Goal: Transaction & Acquisition: Book appointment/travel/reservation

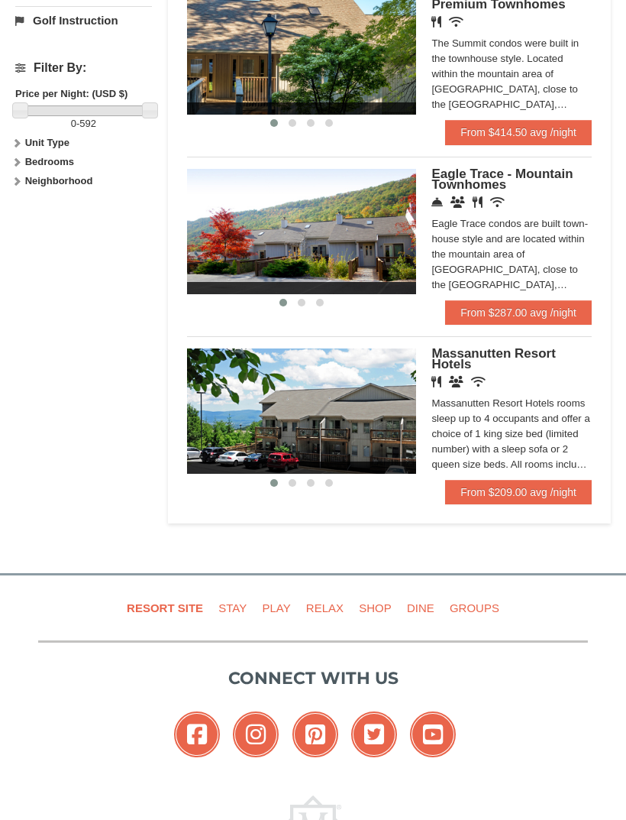
scroll to position [728, 0]
click at [529, 488] on link "From $209.00 avg /night" at bounding box center [518, 492] width 147 height 24
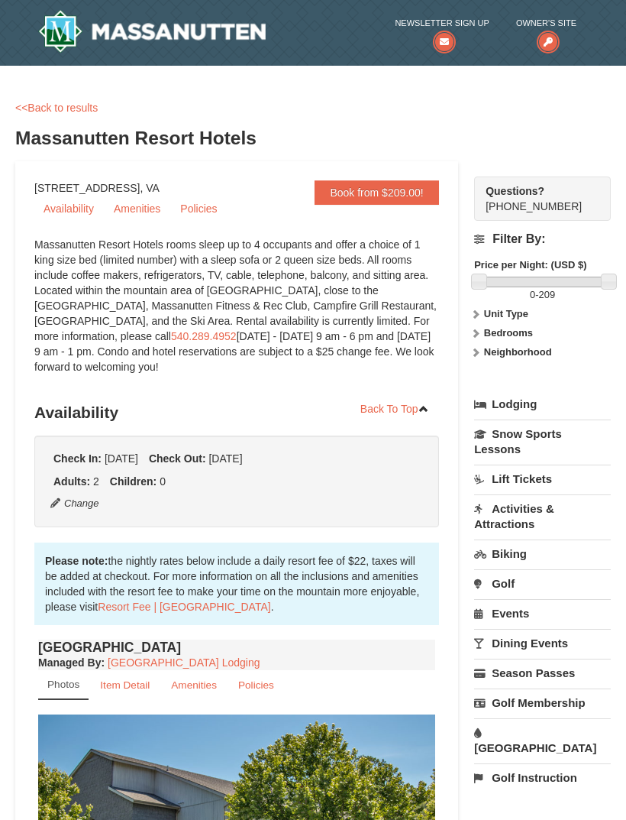
click at [53, 107] on link "<<Back to results" at bounding box center [56, 108] width 83 height 12
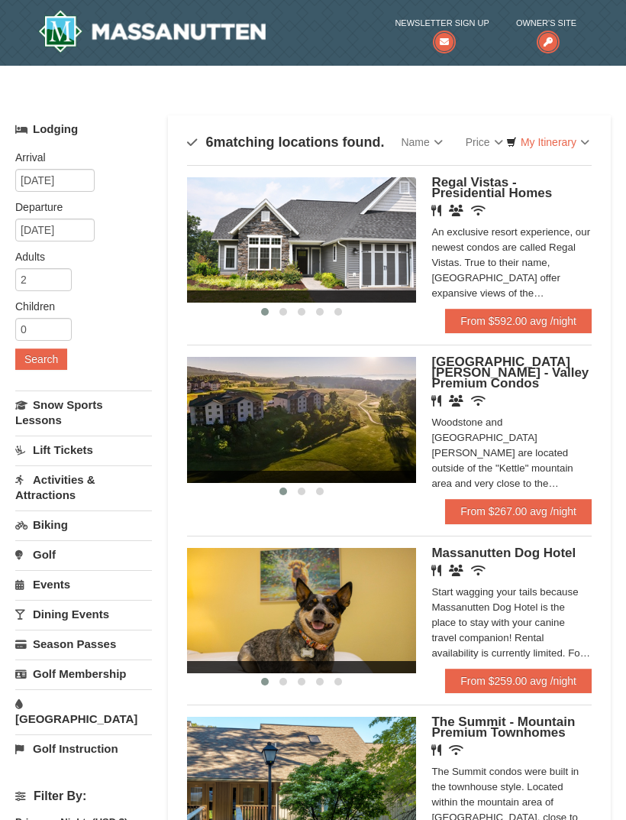
click at [208, 33] on img at bounding box center [152, 31] width 228 height 43
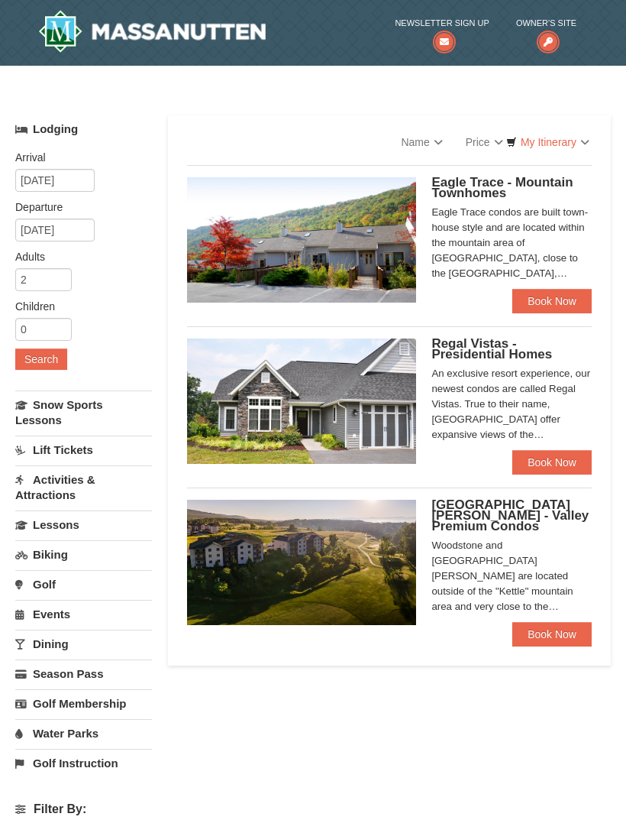
select select "10"
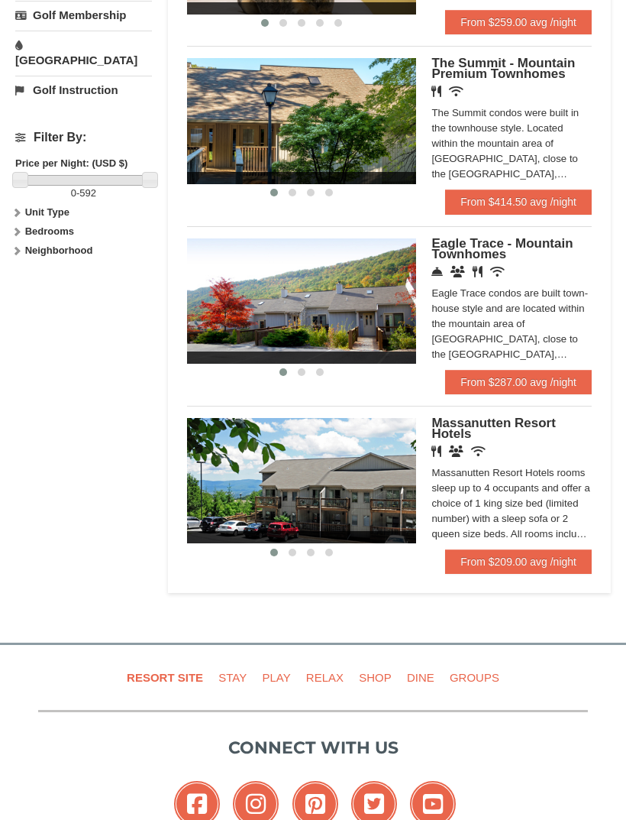
scroll to position [658, 0]
click at [533, 551] on link "From $209.00 avg /night" at bounding box center [518, 561] width 147 height 24
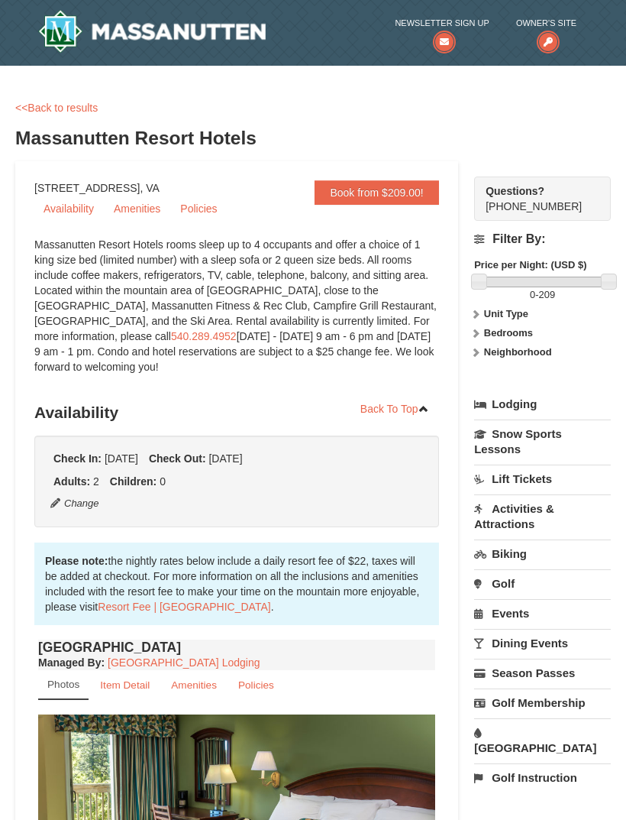
click at [64, 108] on link "<<Back to results" at bounding box center [56, 108] width 83 height 12
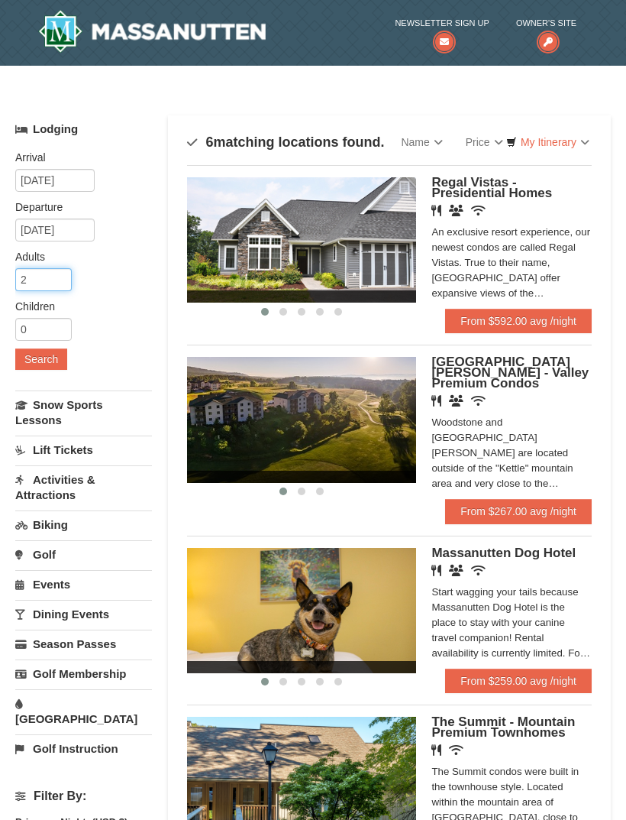
click at [40, 278] on input "2" at bounding box center [43, 279] width 57 height 23
type input "4"
click at [60, 354] on button "Search" at bounding box center [41, 358] width 52 height 21
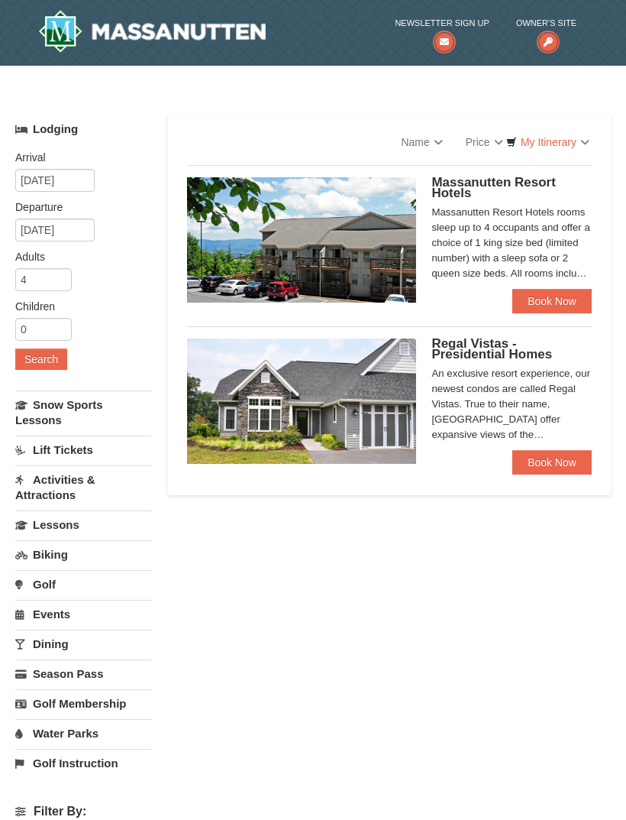
select select "10"
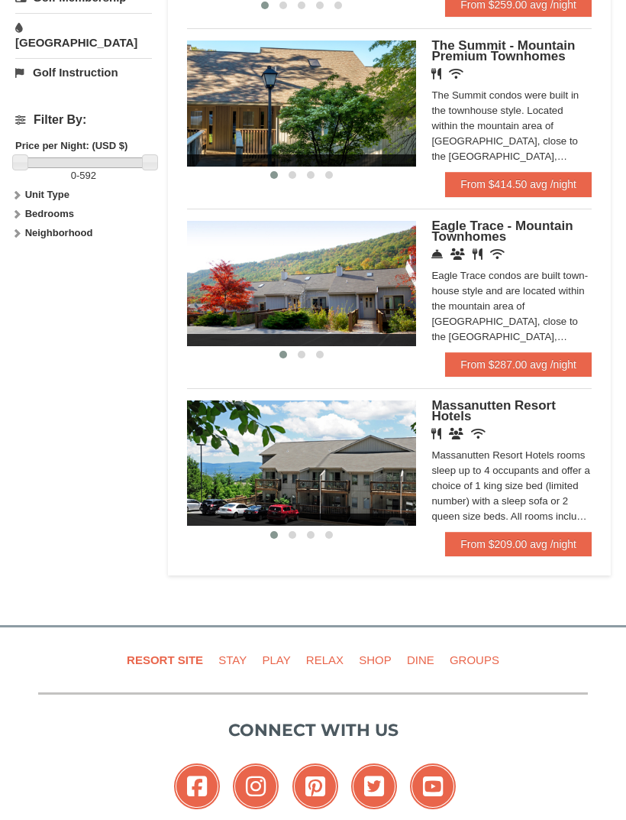
scroll to position [676, 0]
click at [514, 542] on link "From $209.00 avg /night" at bounding box center [518, 544] width 147 height 24
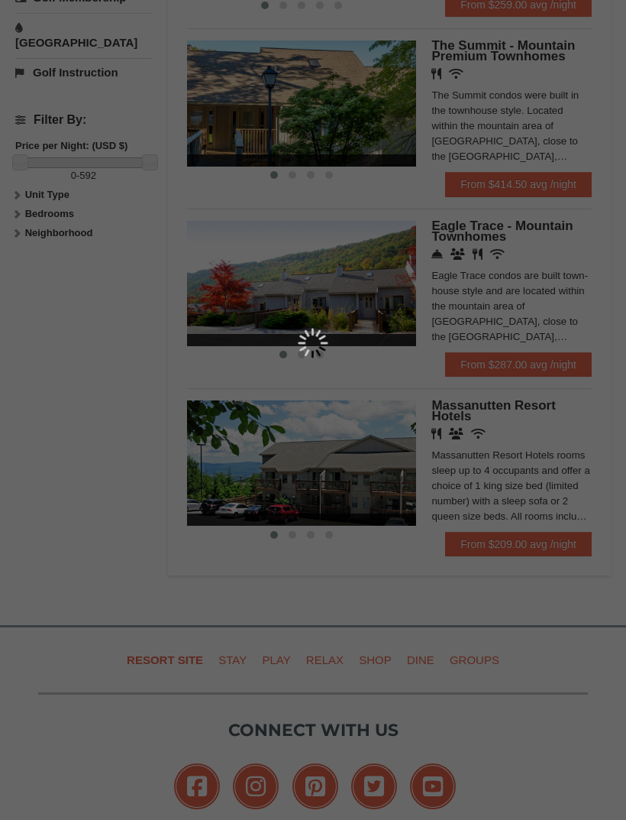
scroll to position [725, 0]
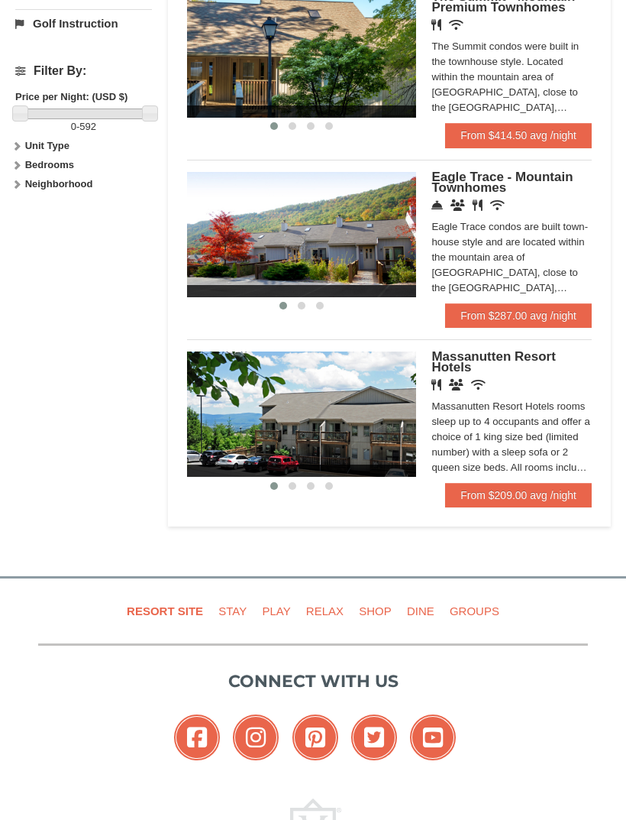
click at [65, 159] on strong "Bedrooms" at bounding box center [49, 164] width 49 height 11
click at [25, 212] on input "checkbox" at bounding box center [20, 217] width 10 height 10
checkbox input "true"
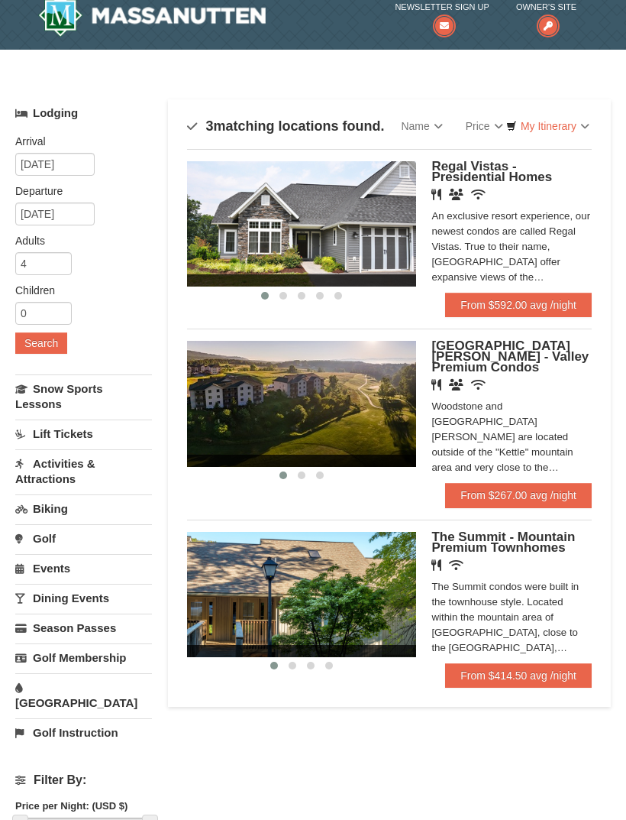
scroll to position [15, 0]
click at [50, 266] on input "4" at bounding box center [43, 264] width 57 height 23
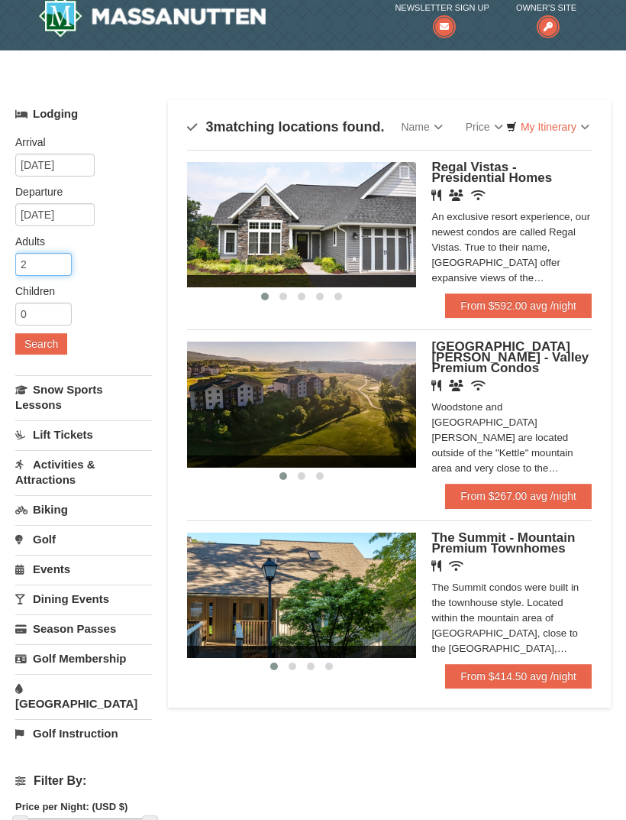
type input "2"
click at [50, 345] on button "Search" at bounding box center [41, 343] width 52 height 21
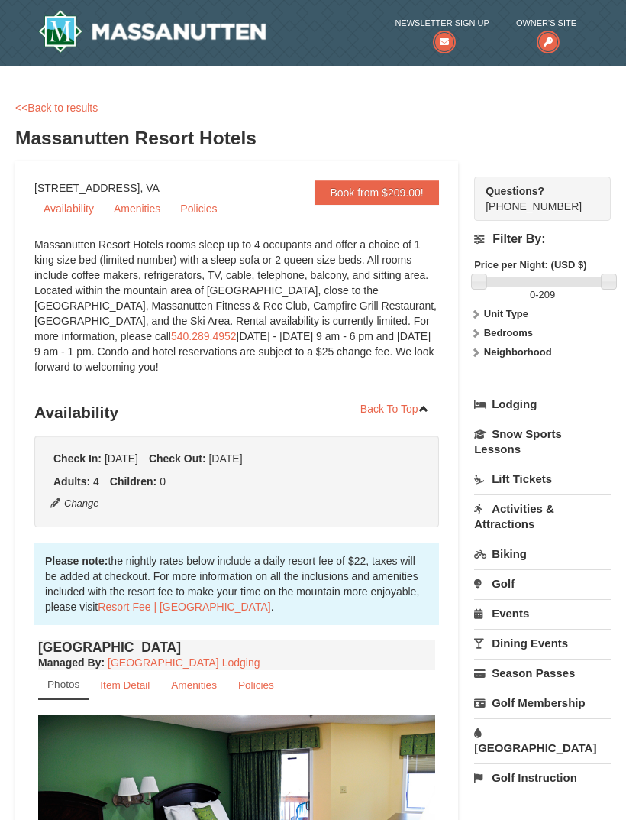
click at [78, 108] on link "<<Back to results" at bounding box center [56, 108] width 83 height 12
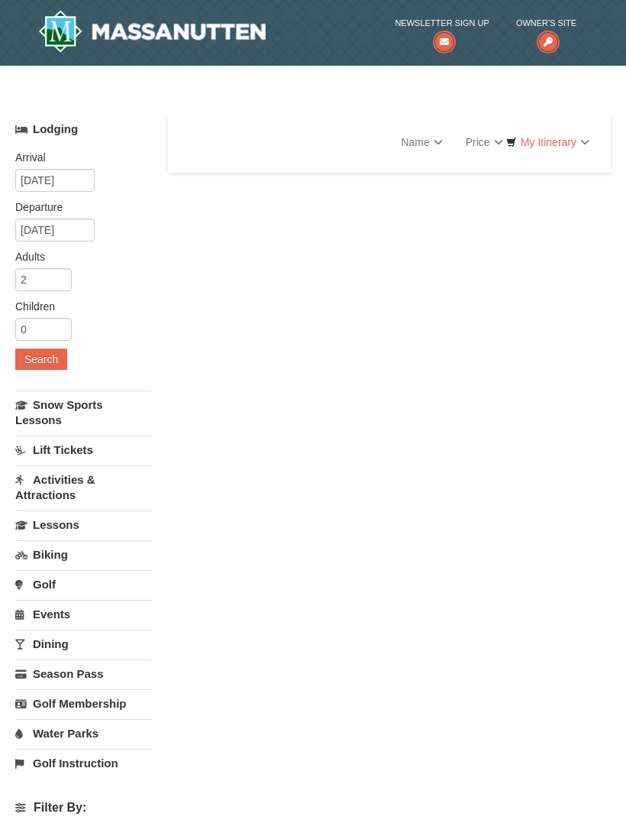
select select "10"
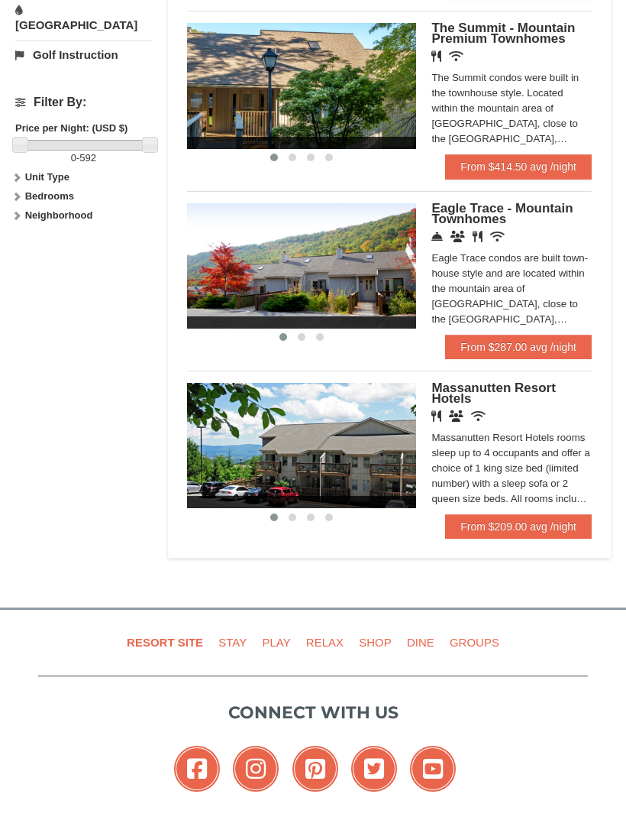
scroll to position [703, 0]
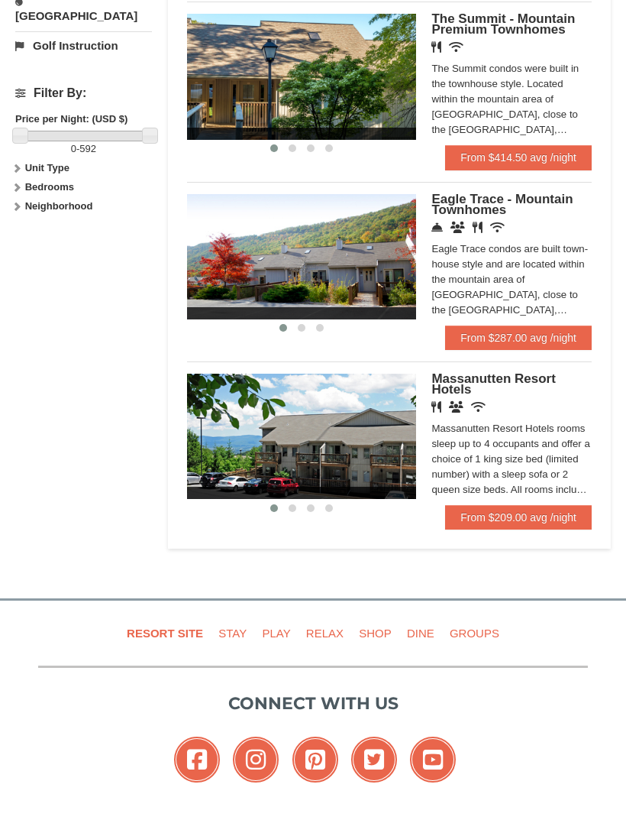
click at [511, 517] on link "From $209.00 avg /night" at bounding box center [518, 517] width 147 height 24
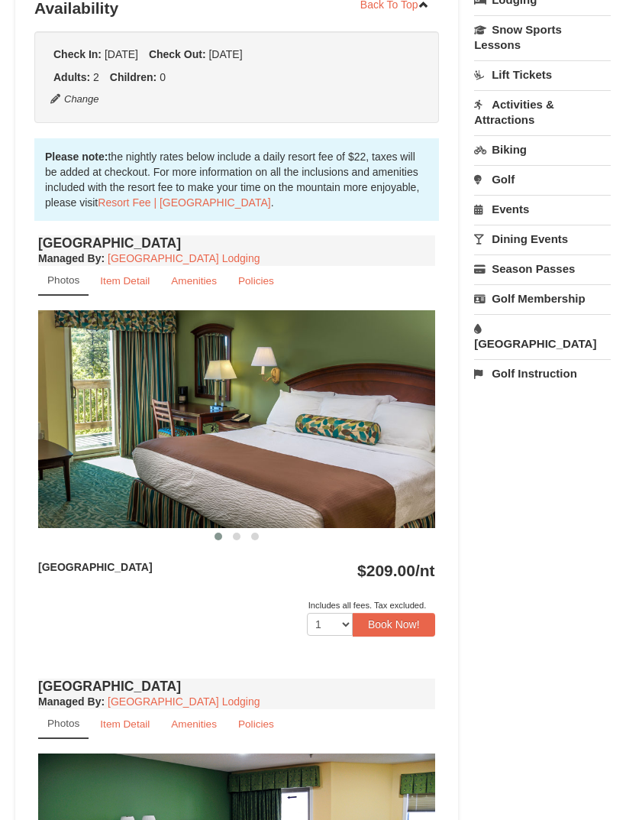
scroll to position [405, 0]
